Goal: Task Accomplishment & Management: Manage account settings

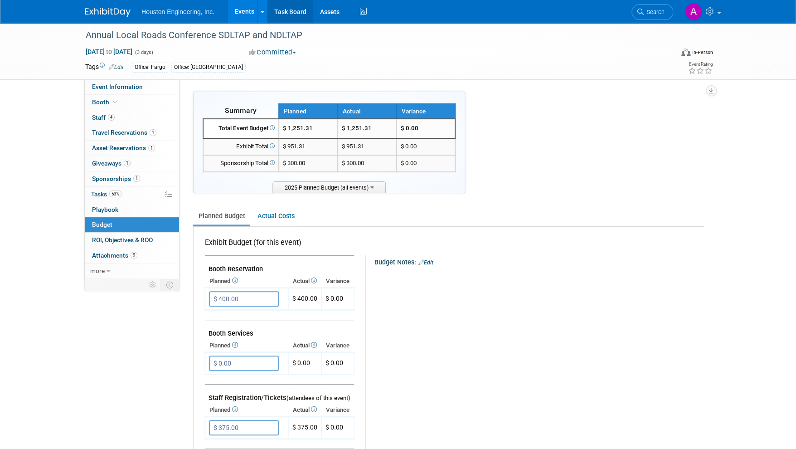
drag, startPoint x: 0, startPoint y: 0, endPoint x: 282, endPoint y: 12, distance: 282.3
click at [282, 12] on link "Task Board" at bounding box center [291, 11] width 46 height 23
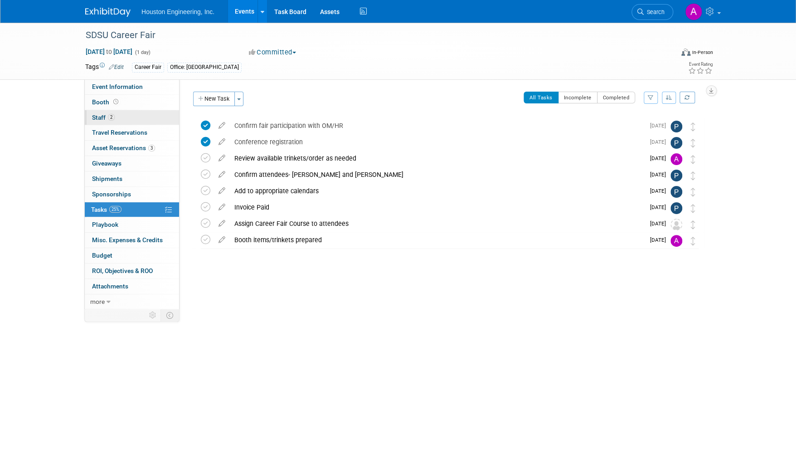
click at [99, 111] on link "2 Staff 2" at bounding box center [132, 117] width 94 height 15
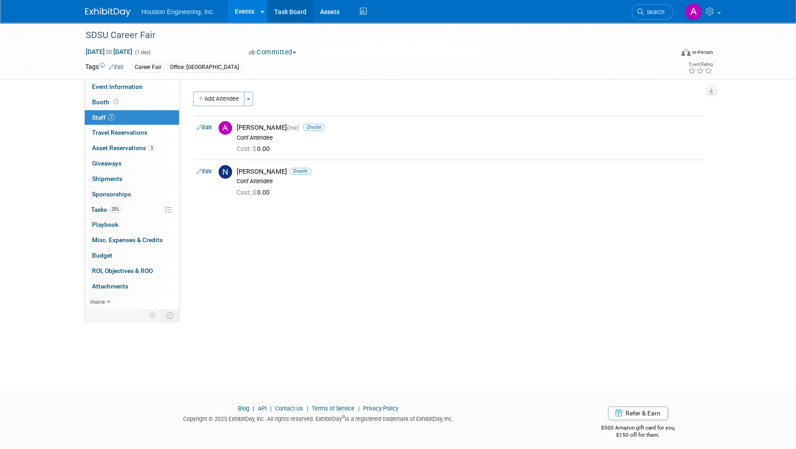
click at [275, 13] on link "Task Board" at bounding box center [291, 11] width 46 height 23
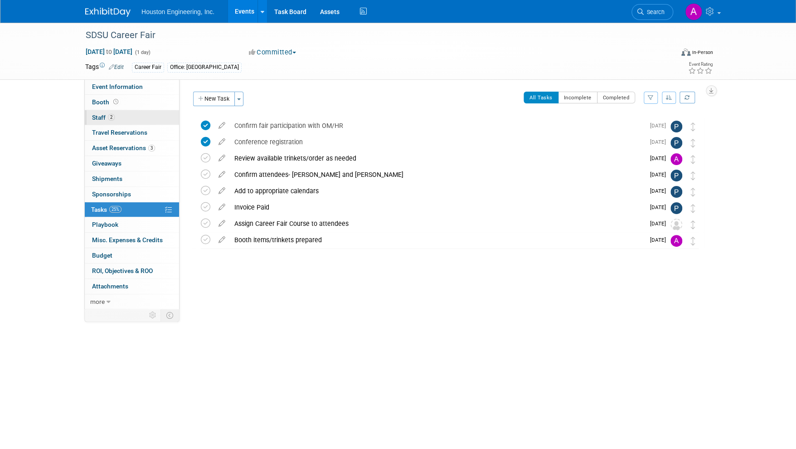
click at [100, 114] on span "Staff 2" at bounding box center [103, 117] width 23 height 7
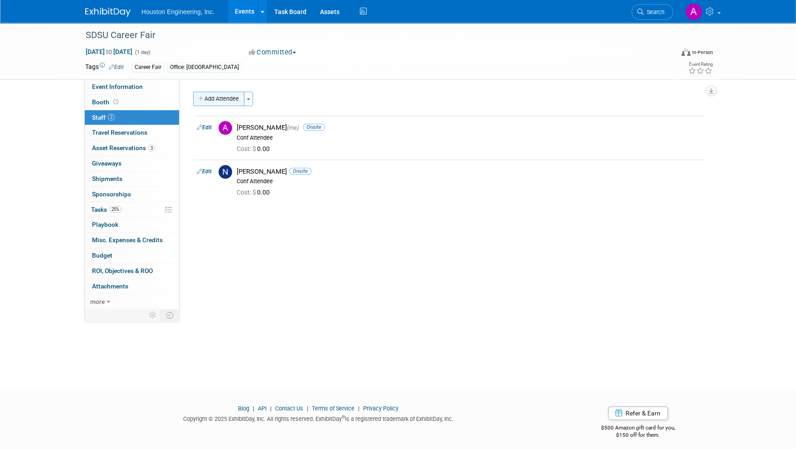
click at [208, 101] on button "Add Attendee" at bounding box center [218, 99] width 51 height 15
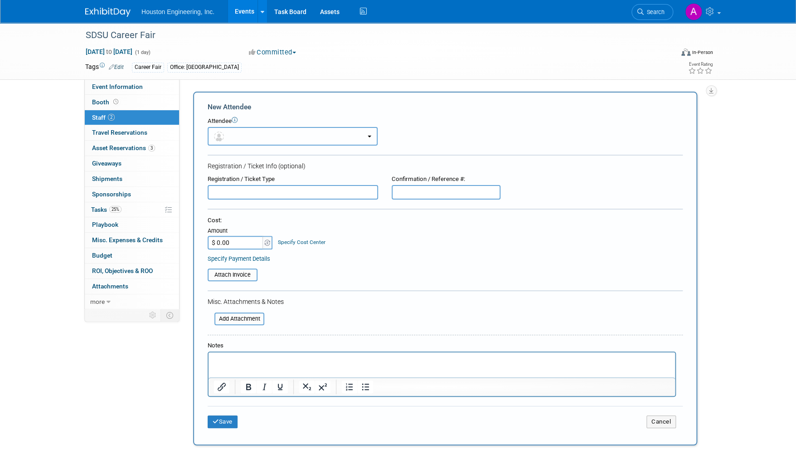
click at [239, 140] on button "button" at bounding box center [293, 136] width 170 height 19
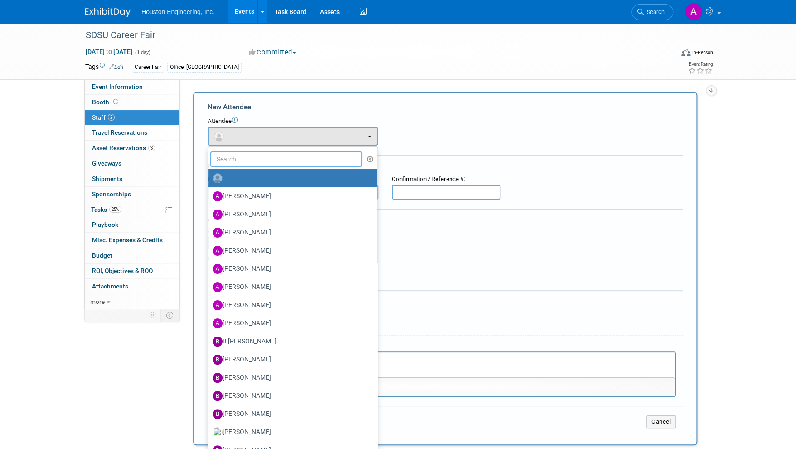
click at [224, 157] on input "text" at bounding box center [286, 158] width 152 height 15
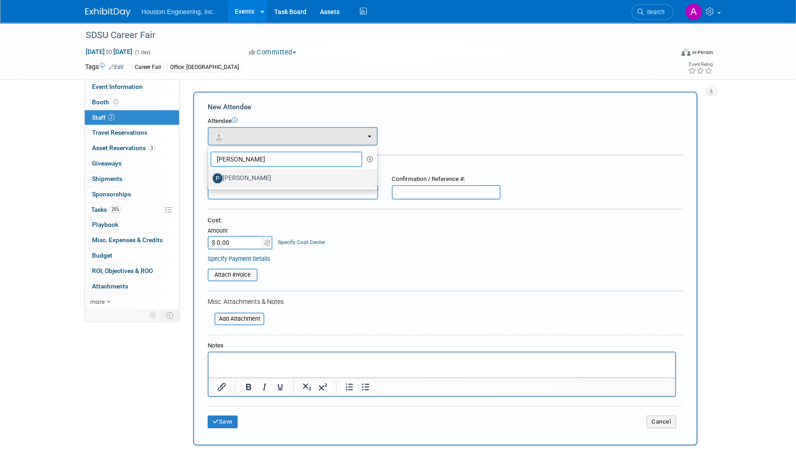
type input "[PERSON_NAME]"
click at [253, 177] on label "[PERSON_NAME]" at bounding box center [291, 178] width 156 height 15
click at [209, 177] on input "[PERSON_NAME]" at bounding box center [207, 177] width 6 height 6
select select "54ddcdc3-842b-44b1-aa18-510faa6ffc1b"
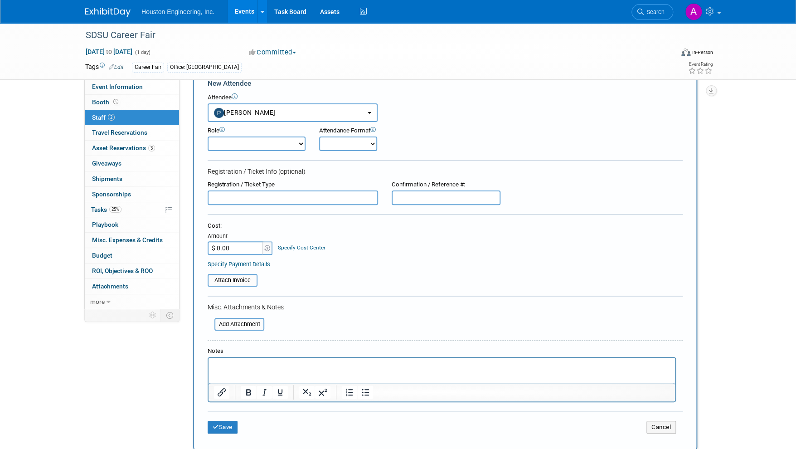
scroll to position [45, 0]
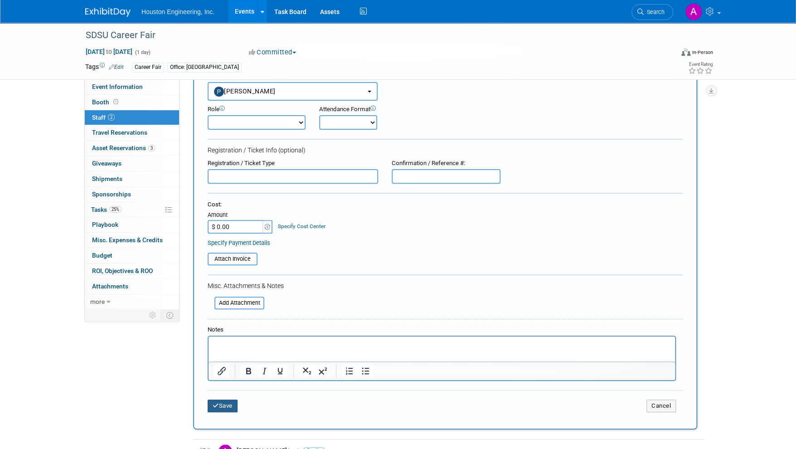
click at [224, 408] on button "Save" at bounding box center [223, 405] width 30 height 13
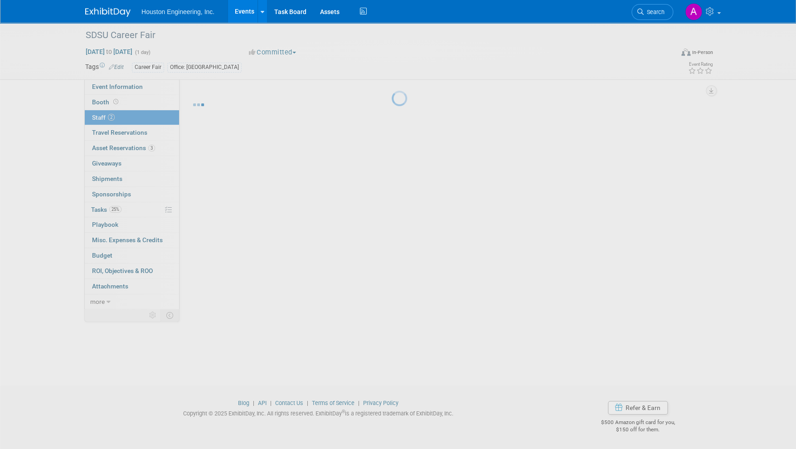
scroll to position [5, 0]
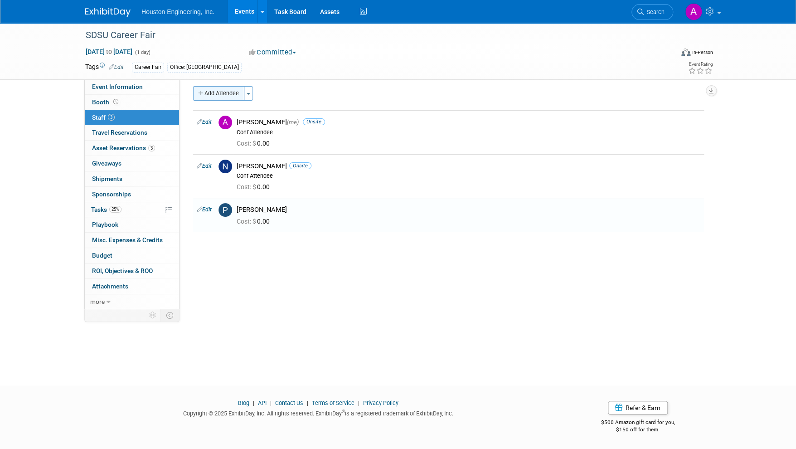
click at [222, 95] on button "Add Attendee" at bounding box center [218, 93] width 51 height 15
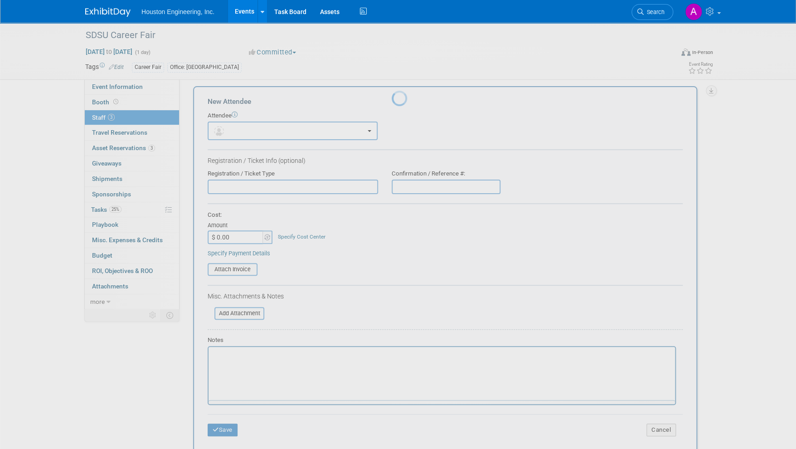
scroll to position [0, 0]
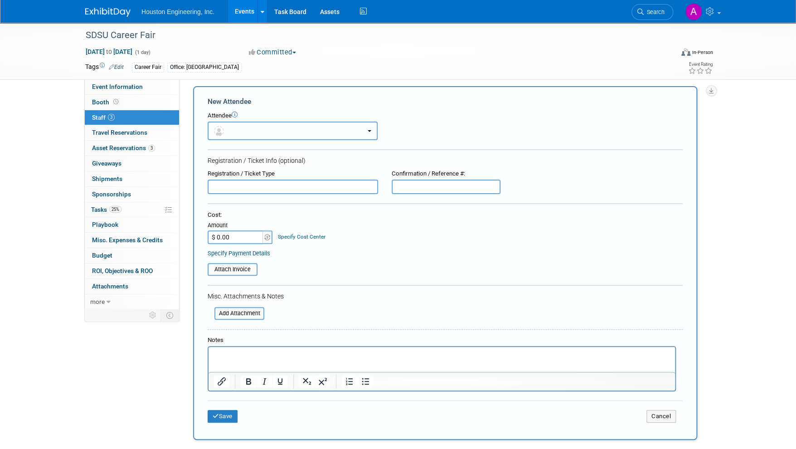
click at [232, 131] on button "button" at bounding box center [293, 131] width 170 height 19
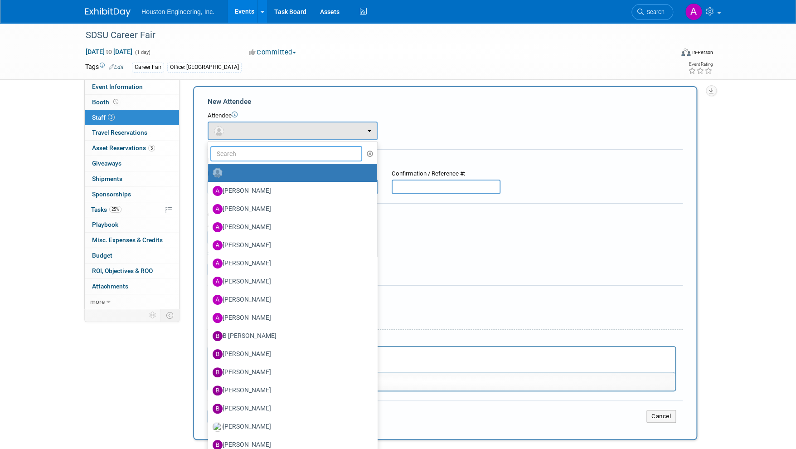
click at [229, 159] on input "text" at bounding box center [286, 153] width 152 height 15
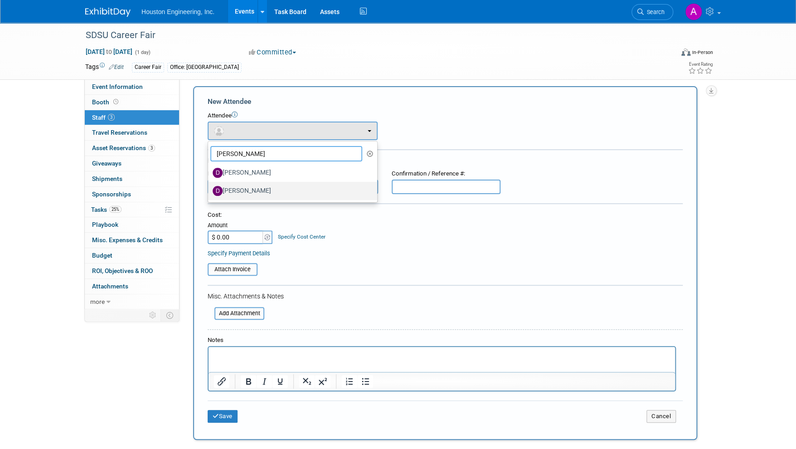
type input "[PERSON_NAME]"
click at [240, 186] on label "[PERSON_NAME]" at bounding box center [291, 191] width 156 height 15
click at [209, 187] on input "[PERSON_NAME]" at bounding box center [207, 190] width 6 height 6
select select "5e7cf61c-77b9-411a-9bc5-6bcc38a343f3"
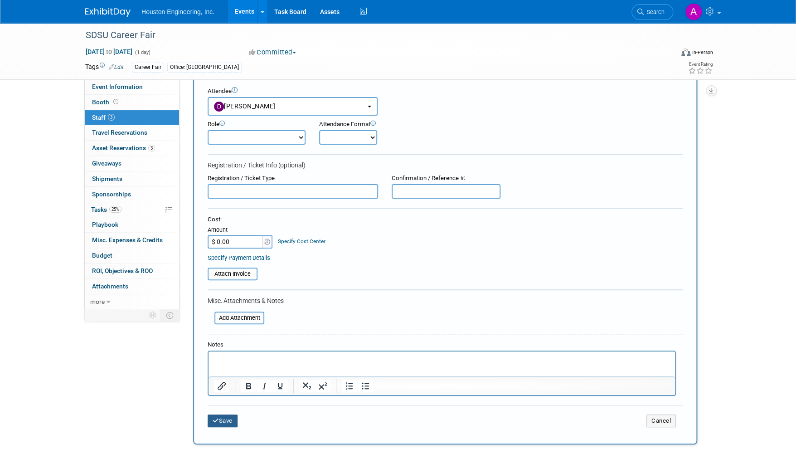
scroll to position [51, 0]
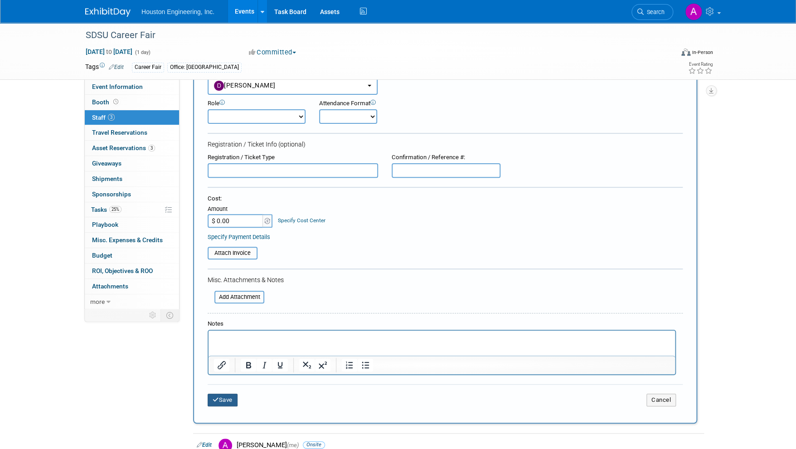
click at [224, 400] on button "Save" at bounding box center [223, 400] width 30 height 13
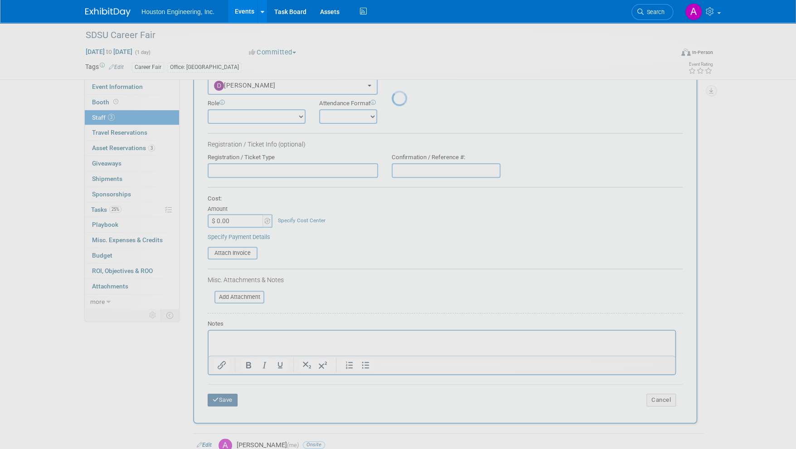
scroll to position [5, 0]
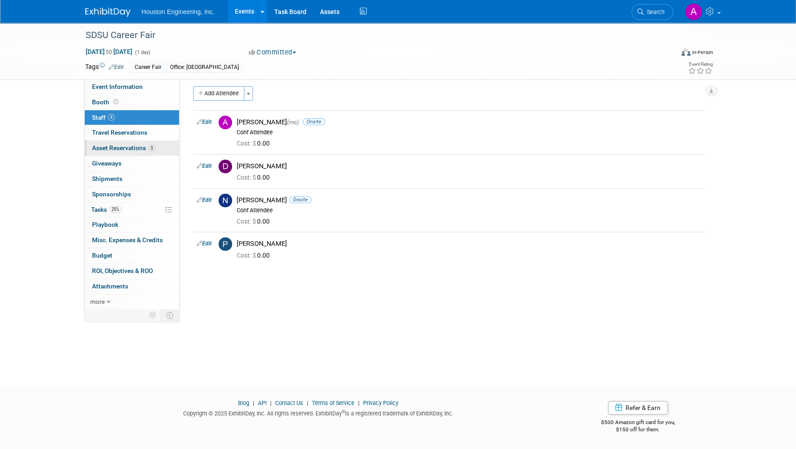
click at [114, 147] on span "Asset Reservations 3" at bounding box center [123, 147] width 63 height 7
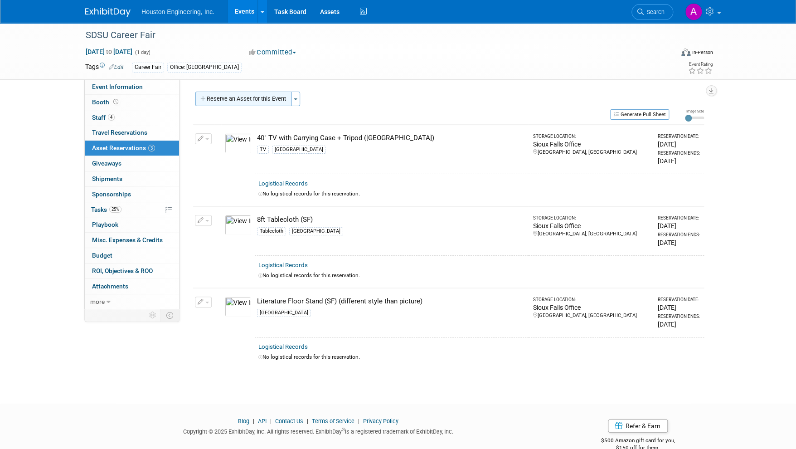
click at [234, 98] on button "Reserve an Asset for this Event" at bounding box center [243, 99] width 96 height 15
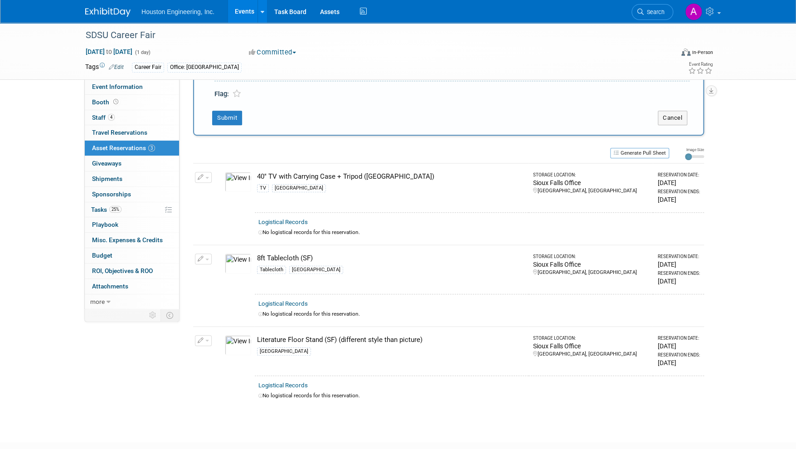
scroll to position [30, 0]
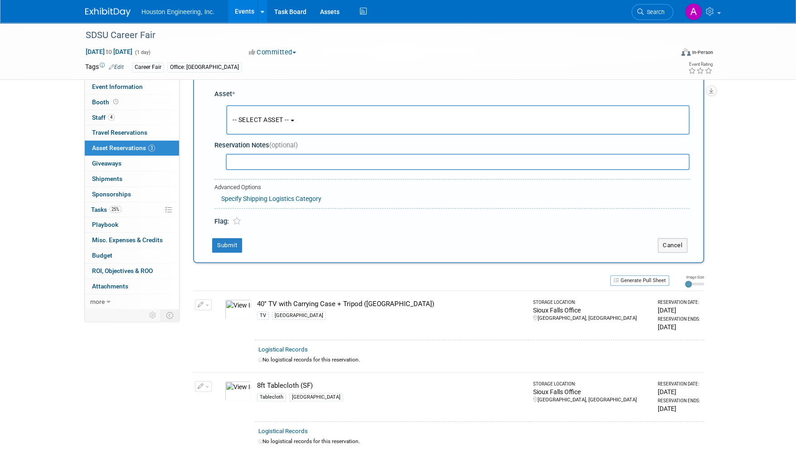
click at [264, 125] on button "-- SELECT ASSET --" at bounding box center [457, 119] width 463 height 29
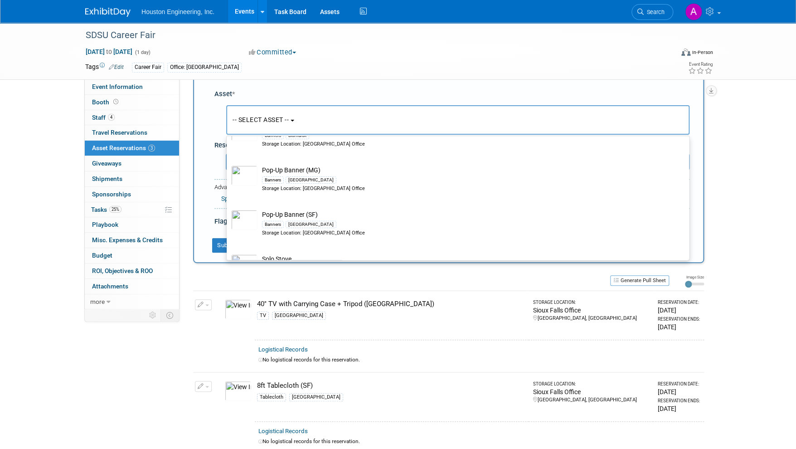
scroll to position [1677, 0]
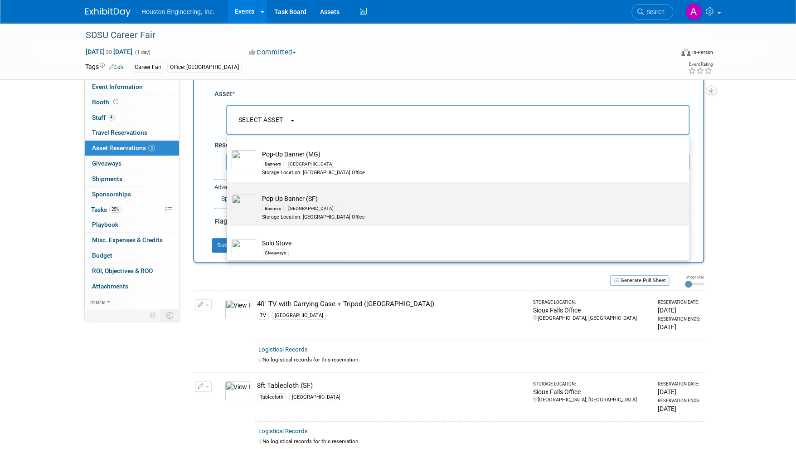
click at [268, 205] on td "Pop-Up Banner (SF) Banners [GEOGRAPHIC_DATA] Storage Location: [GEOGRAPHIC_DATA…" at bounding box center [465, 207] width 414 height 27
click at [228, 193] on input "Pop-Up Banner (SF) Banners [GEOGRAPHIC_DATA] Storage Location: [GEOGRAPHIC_DATA…" at bounding box center [225, 190] width 6 height 6
select select "10729152"
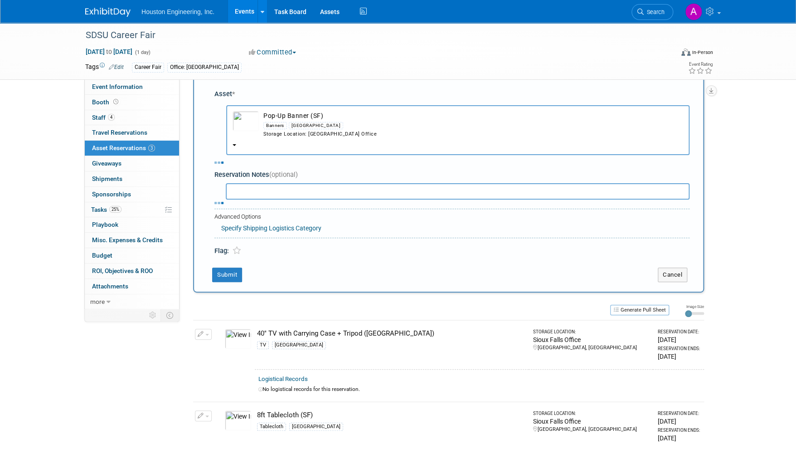
select select "8"
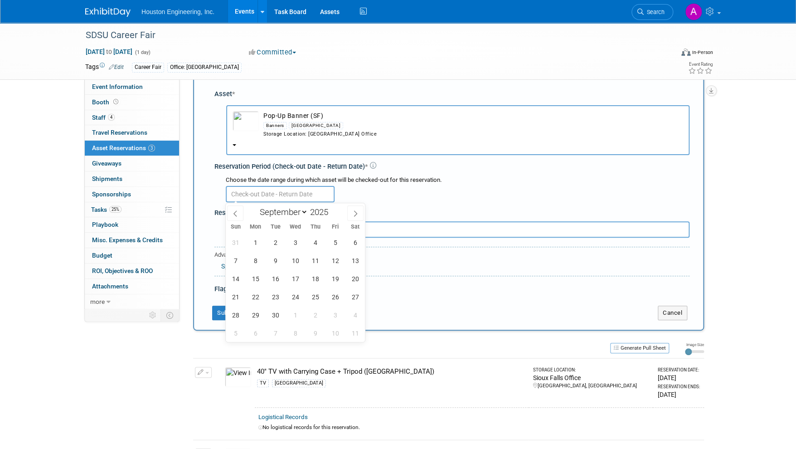
click at [265, 193] on input "text" at bounding box center [280, 194] width 109 height 16
click at [297, 273] on span "17" at bounding box center [296, 279] width 18 height 18
click at [315, 276] on span "18" at bounding box center [316, 279] width 18 height 18
type input "[DATE] to [DATE]"
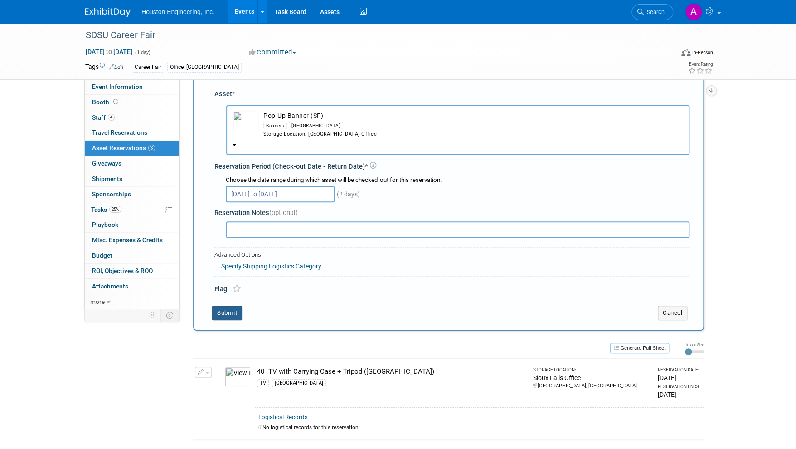
click at [228, 308] on button "Submit" at bounding box center [227, 313] width 30 height 15
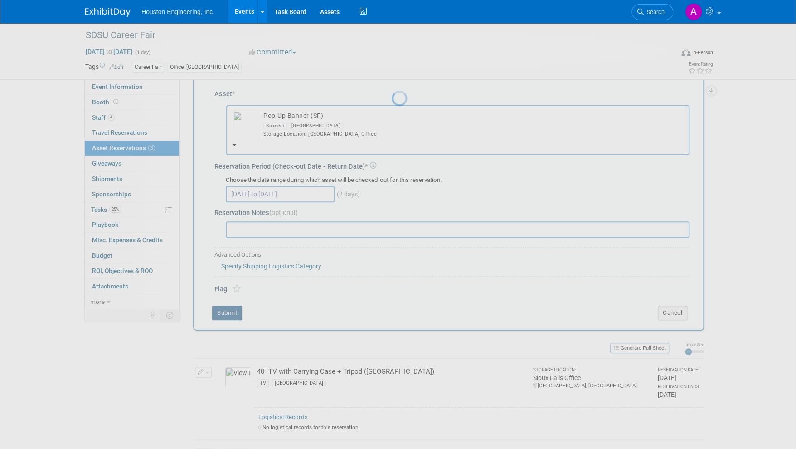
scroll to position [97, 0]
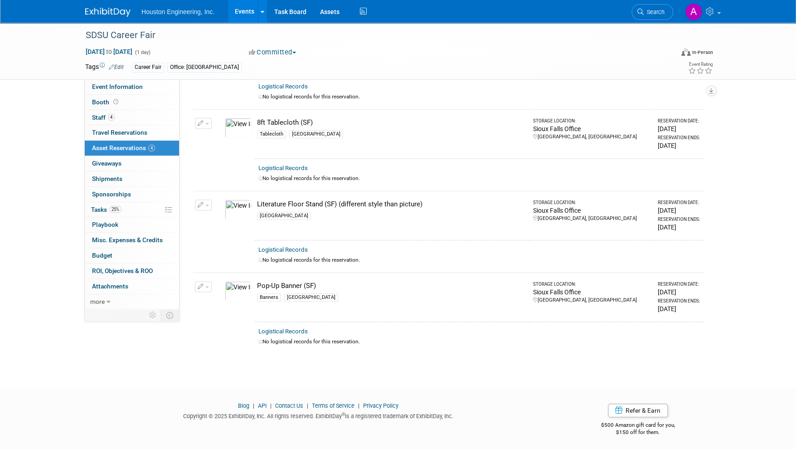
click at [206, 206] on button "button" at bounding box center [203, 205] width 17 height 11
click at [221, 244] on span "Cancel Reservation" at bounding box center [242, 247] width 58 height 7
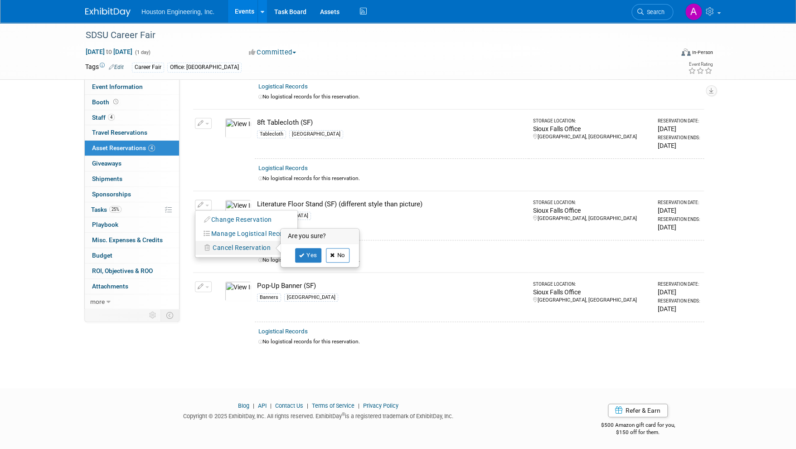
click at [329, 250] on link "No" at bounding box center [338, 255] width 24 height 15
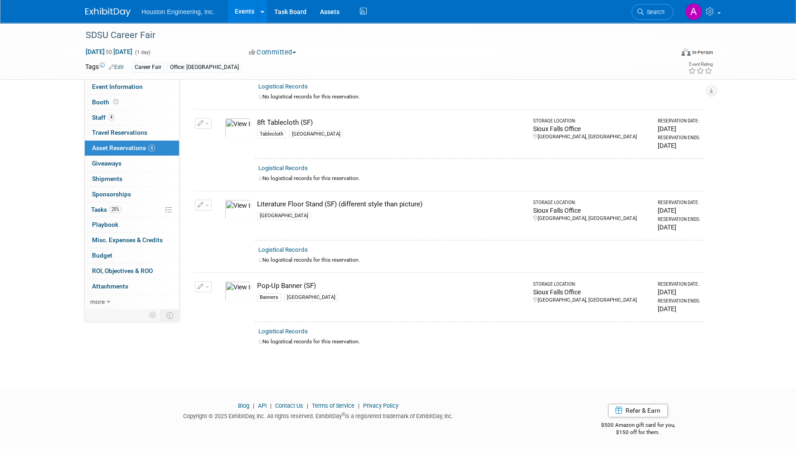
click at [208, 200] on button "button" at bounding box center [203, 205] width 17 height 11
click at [235, 242] on button "Cancel Reservation" at bounding box center [237, 248] width 75 height 12
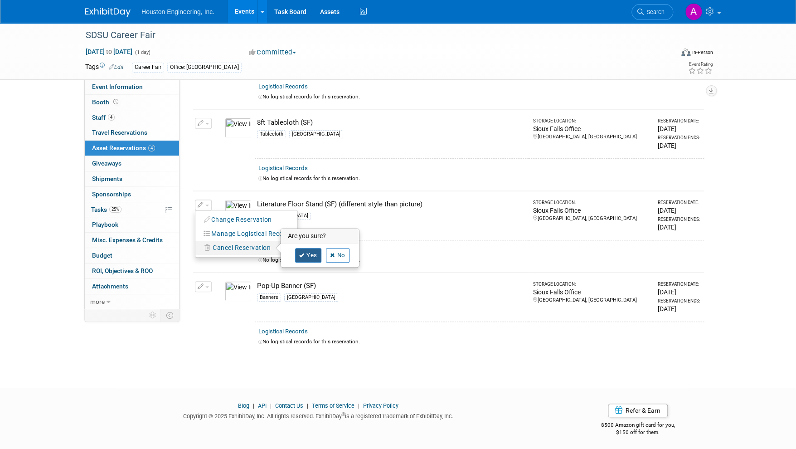
click at [305, 252] on link "Yes" at bounding box center [308, 255] width 26 height 15
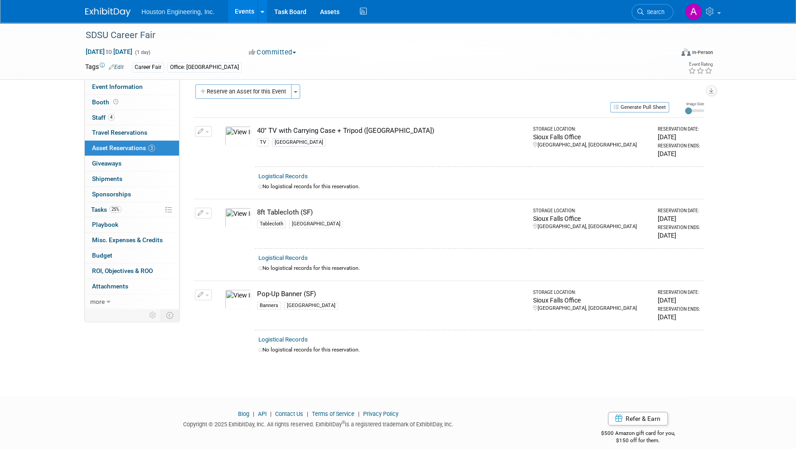
scroll to position [0, 0]
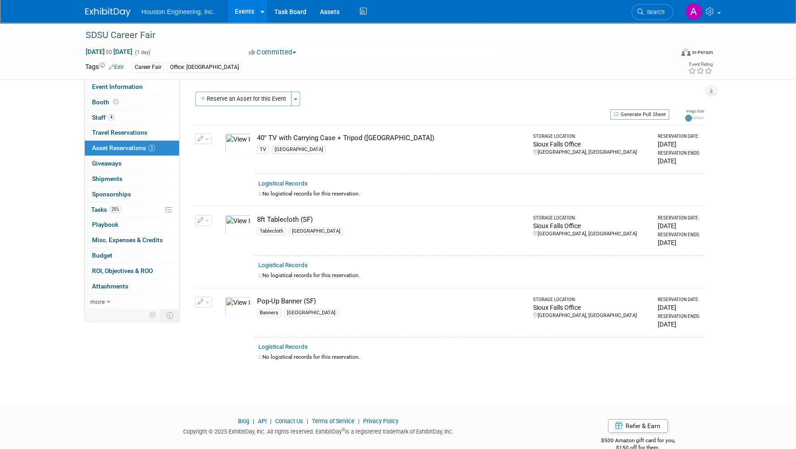
click at [202, 142] on button "button" at bounding box center [203, 138] width 17 height 11
click at [223, 180] on span "Cancel Reservation" at bounding box center [242, 181] width 58 height 7
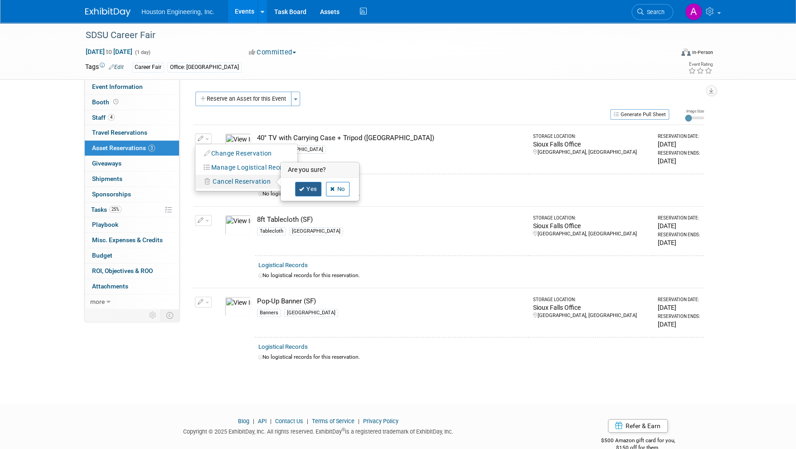
click at [308, 186] on link "Yes" at bounding box center [308, 189] width 26 height 15
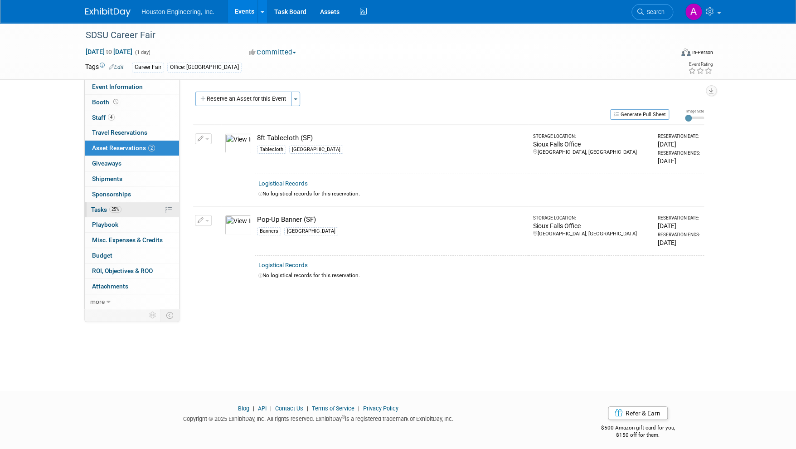
click at [99, 212] on span "Tasks 25%" at bounding box center [106, 209] width 30 height 7
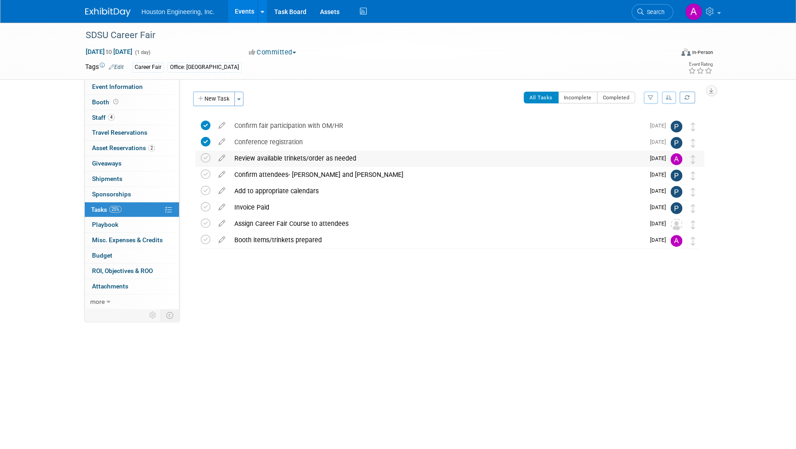
click at [676, 161] on img at bounding box center [677, 159] width 12 height 12
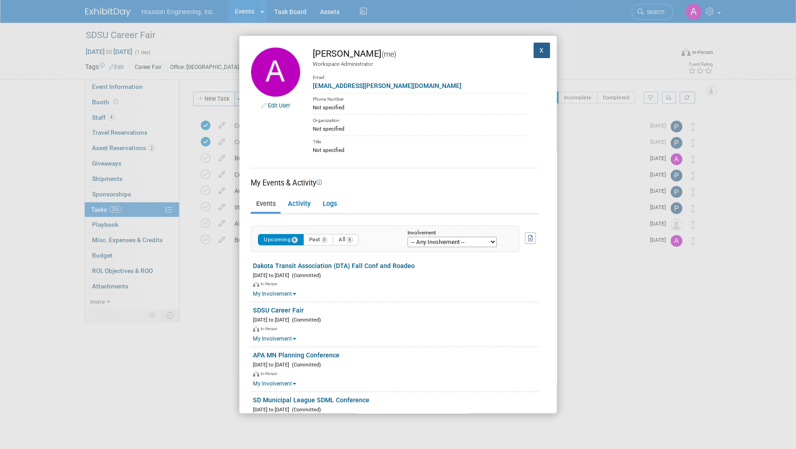
click at [538, 55] on button "X" at bounding box center [542, 50] width 16 height 15
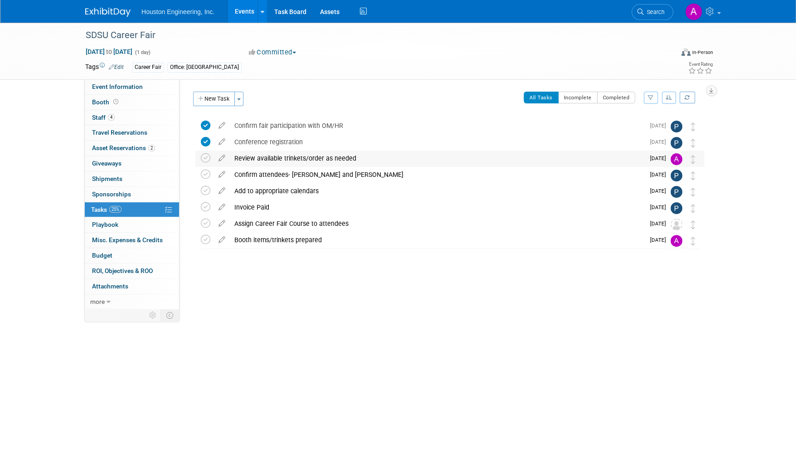
click at [673, 159] on img at bounding box center [677, 159] width 12 height 12
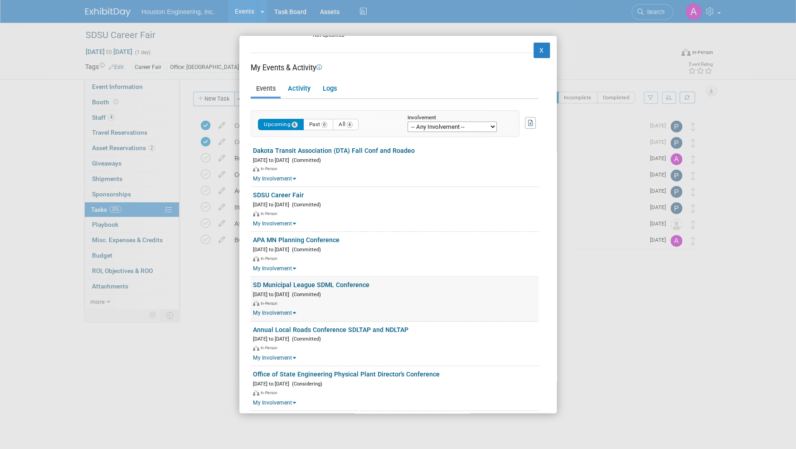
scroll to position [125, 0]
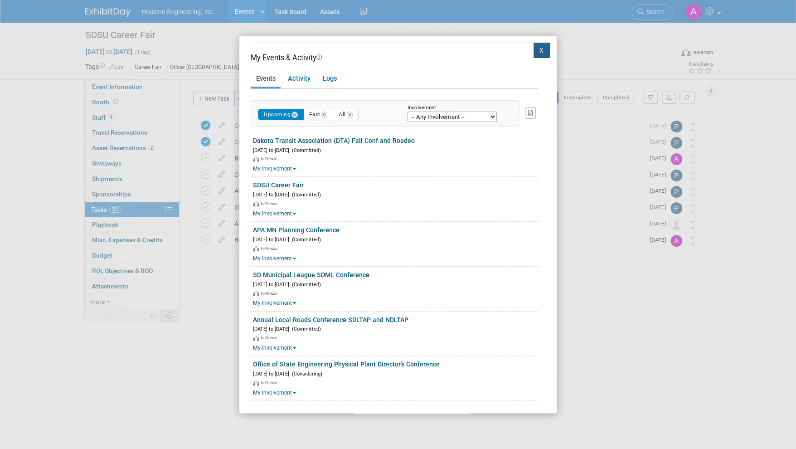
click at [538, 52] on button "X" at bounding box center [542, 50] width 16 height 15
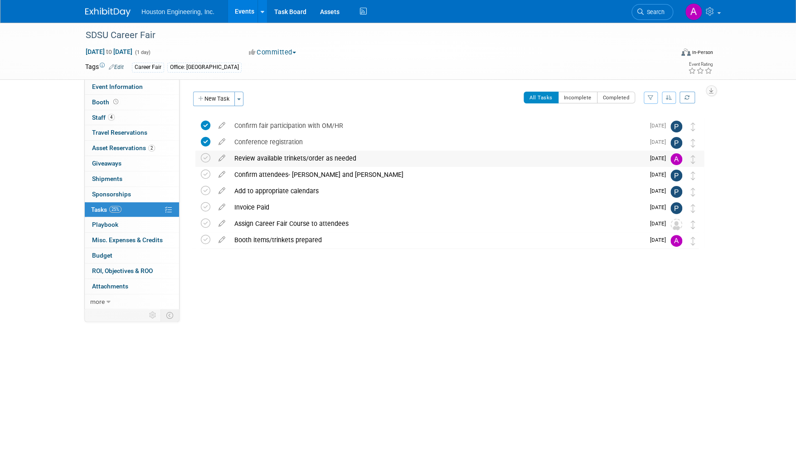
click at [246, 157] on div "Review available trinkets/order as needed" at bounding box center [437, 158] width 415 height 15
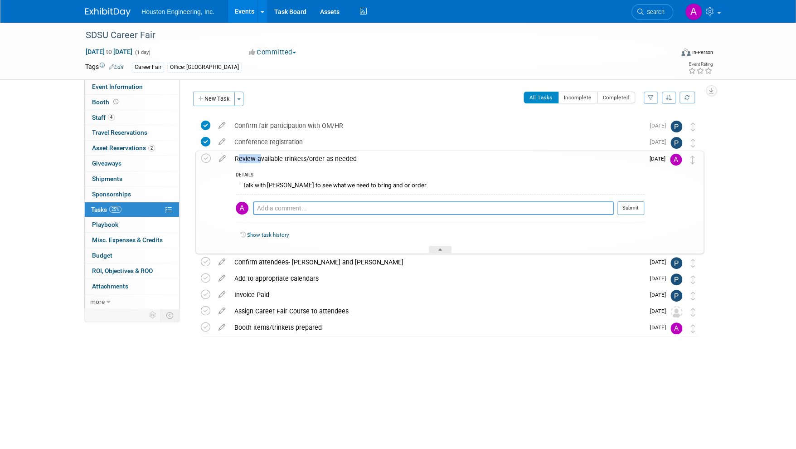
click at [246, 157] on div "Review available trinkets/order as needed" at bounding box center [437, 158] width 414 height 15
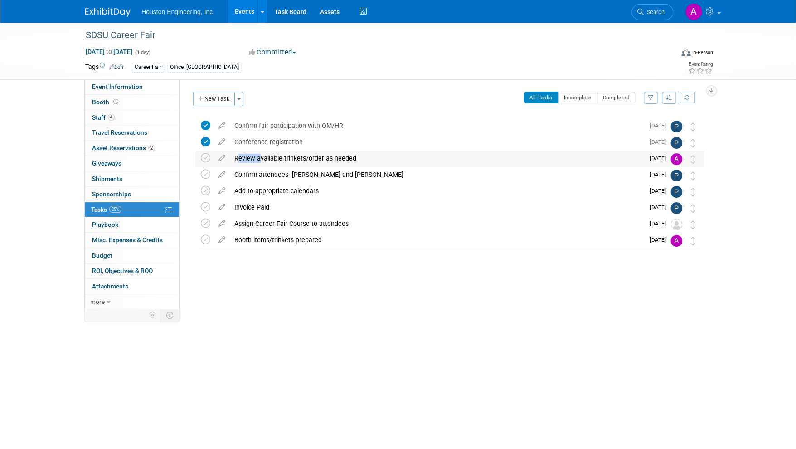
click at [246, 157] on div "Review available trinkets/order as needed" at bounding box center [437, 158] width 415 height 15
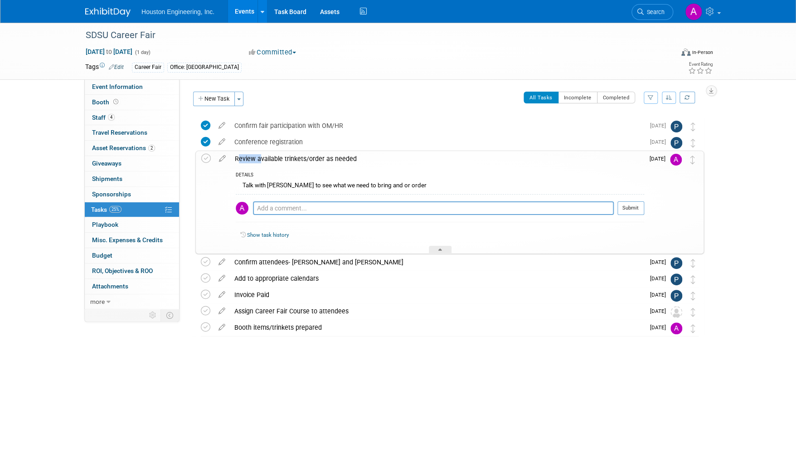
click at [675, 158] on img at bounding box center [676, 160] width 12 height 12
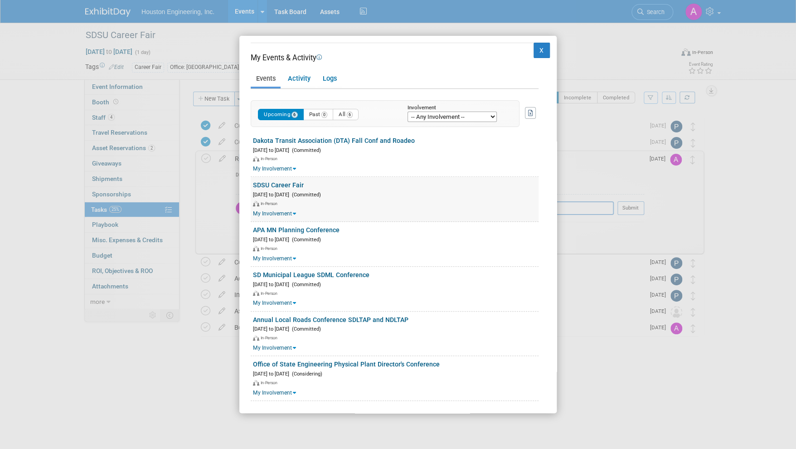
scroll to position [0, 0]
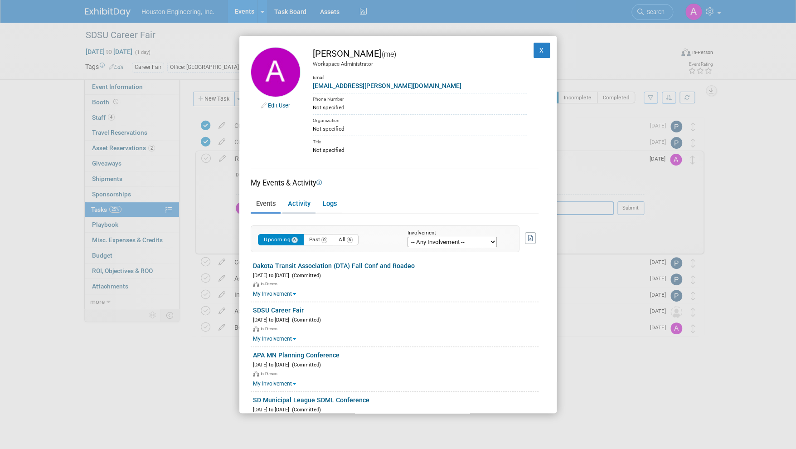
click at [298, 207] on link "Activity" at bounding box center [299, 204] width 33 height 16
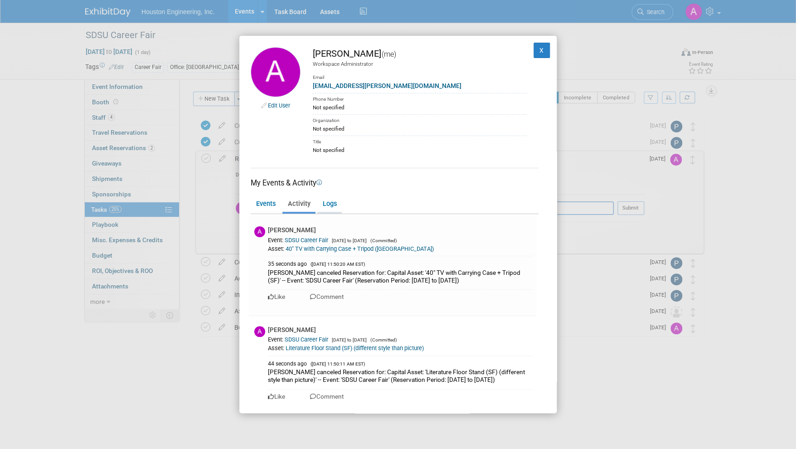
click at [326, 202] on link "Logs" at bounding box center [329, 204] width 24 height 16
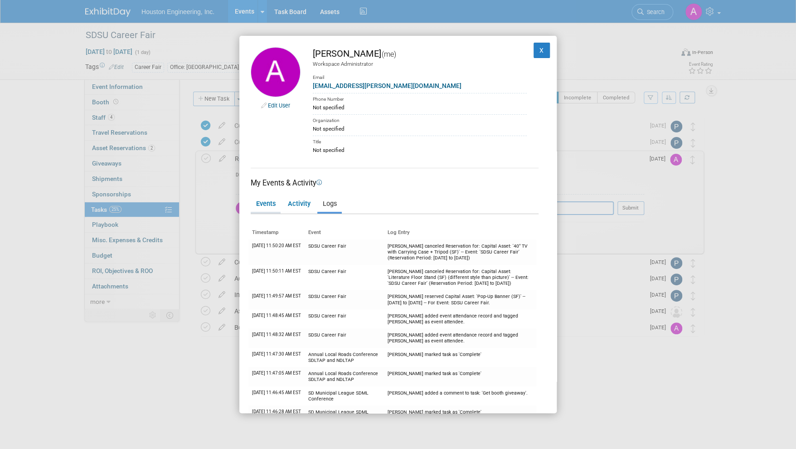
click at [275, 201] on link "Events" at bounding box center [266, 204] width 30 height 16
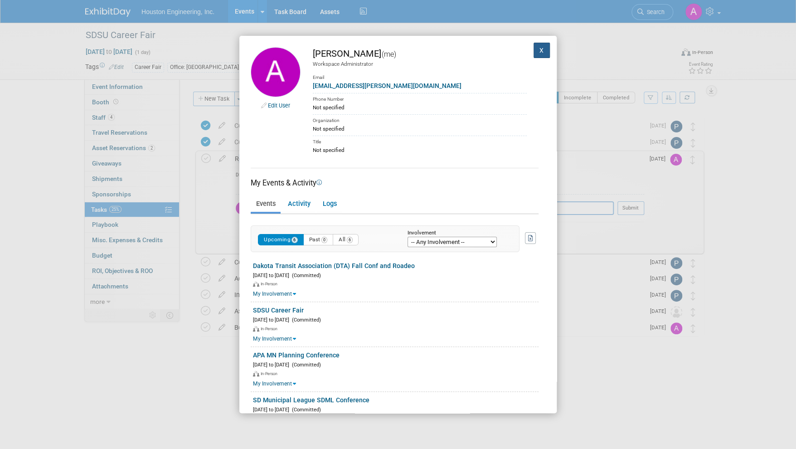
click at [534, 50] on button "X" at bounding box center [542, 50] width 16 height 15
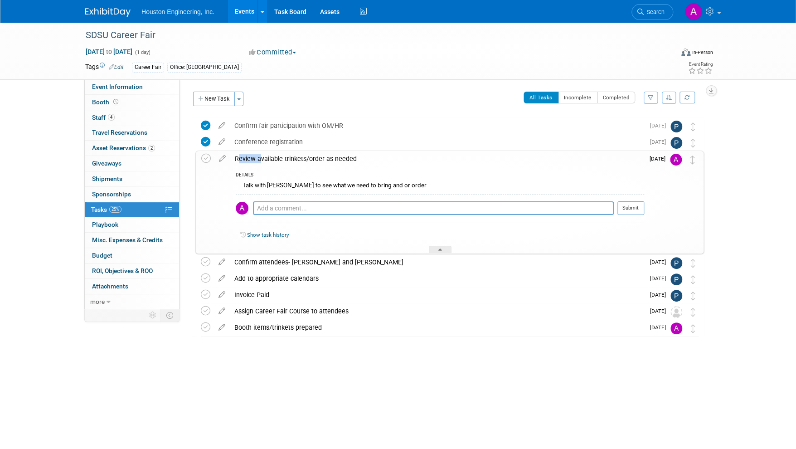
click at [672, 161] on img at bounding box center [676, 160] width 12 height 12
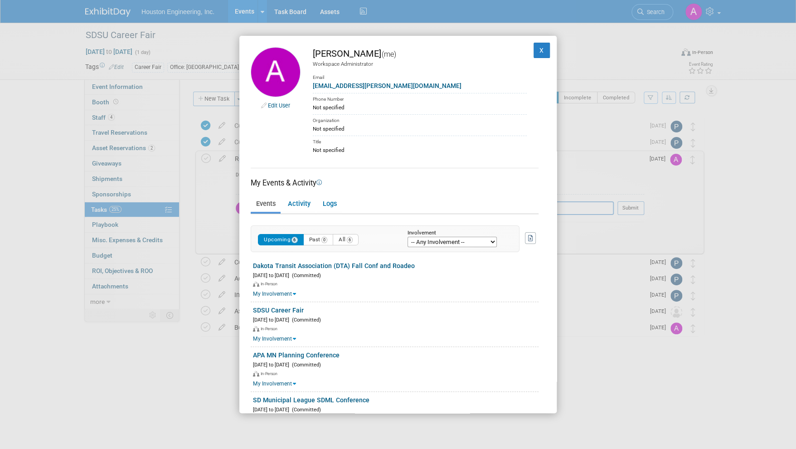
click at [276, 77] on img at bounding box center [276, 72] width 50 height 50
click at [534, 51] on button "X" at bounding box center [542, 50] width 16 height 15
